Goal: Task Accomplishment & Management: Manage account settings

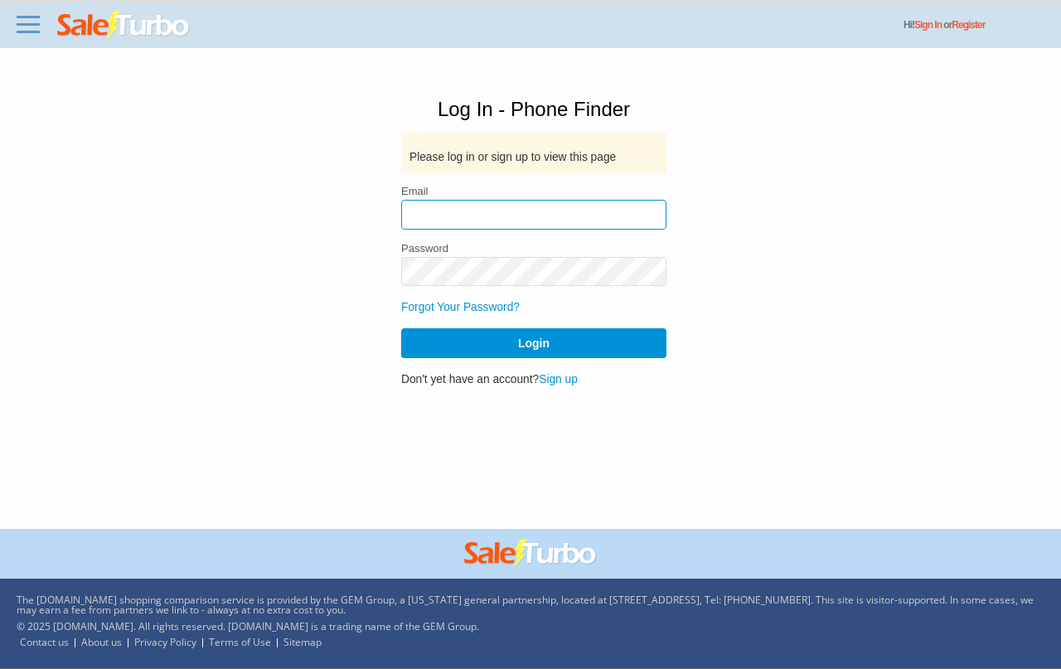
click at [460, 208] on input "email" at bounding box center [533, 215] width 265 height 30
drag, startPoint x: 478, startPoint y: 211, endPoint x: 365, endPoint y: 211, distance: 113.5
click at [401, 211] on input "achron000" at bounding box center [533, 215] width 265 height 30
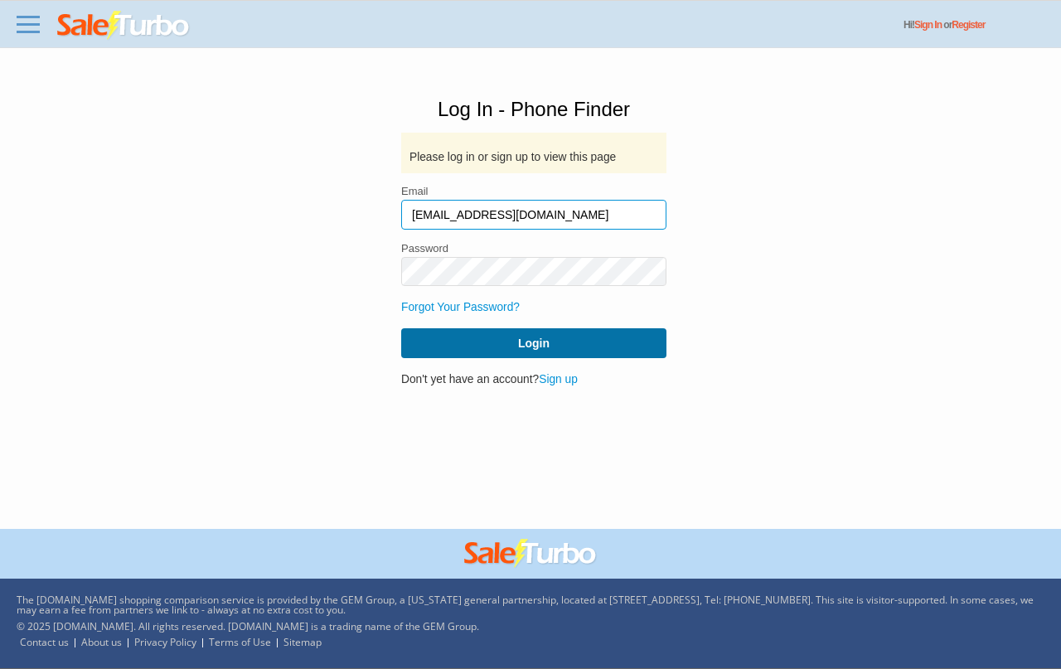
type input "[EMAIL_ADDRESS][DOMAIN_NAME]"
click at [464, 336] on button "Login" at bounding box center [533, 343] width 265 height 30
click at [534, 341] on button "Login" at bounding box center [533, 343] width 265 height 30
click at [530, 336] on button "Login" at bounding box center [533, 343] width 265 height 30
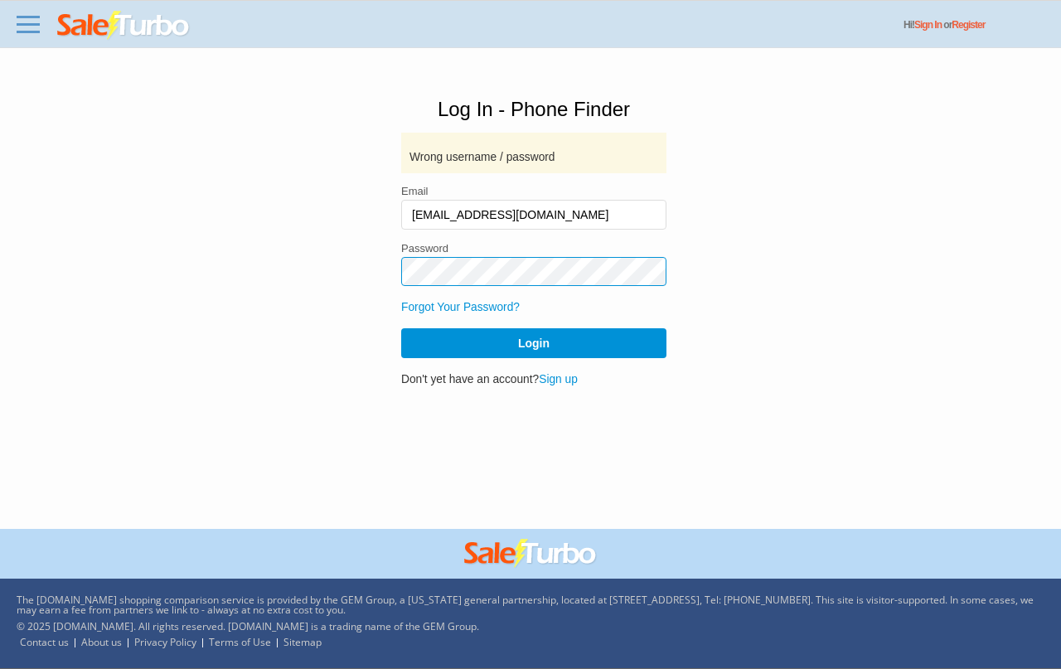
click at [401, 328] on button "Login" at bounding box center [533, 343] width 265 height 30
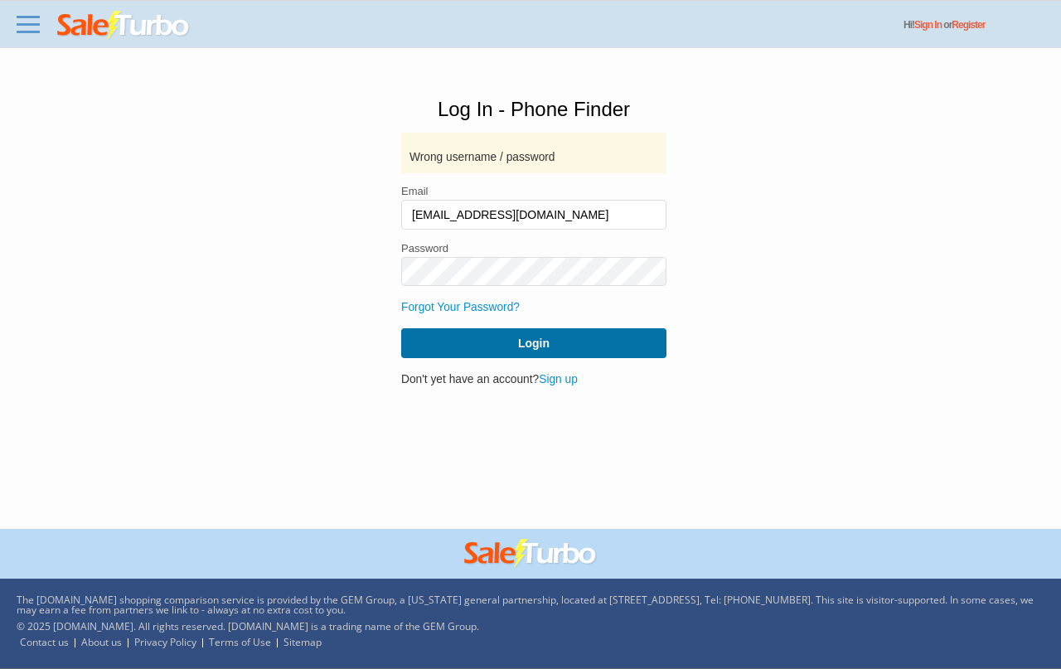
click at [462, 351] on button "Login" at bounding box center [533, 343] width 265 height 30
click at [484, 343] on button "Login" at bounding box center [533, 343] width 265 height 30
click at [501, 331] on button "Login" at bounding box center [533, 343] width 265 height 30
